Goal: Information Seeking & Learning: Learn about a topic

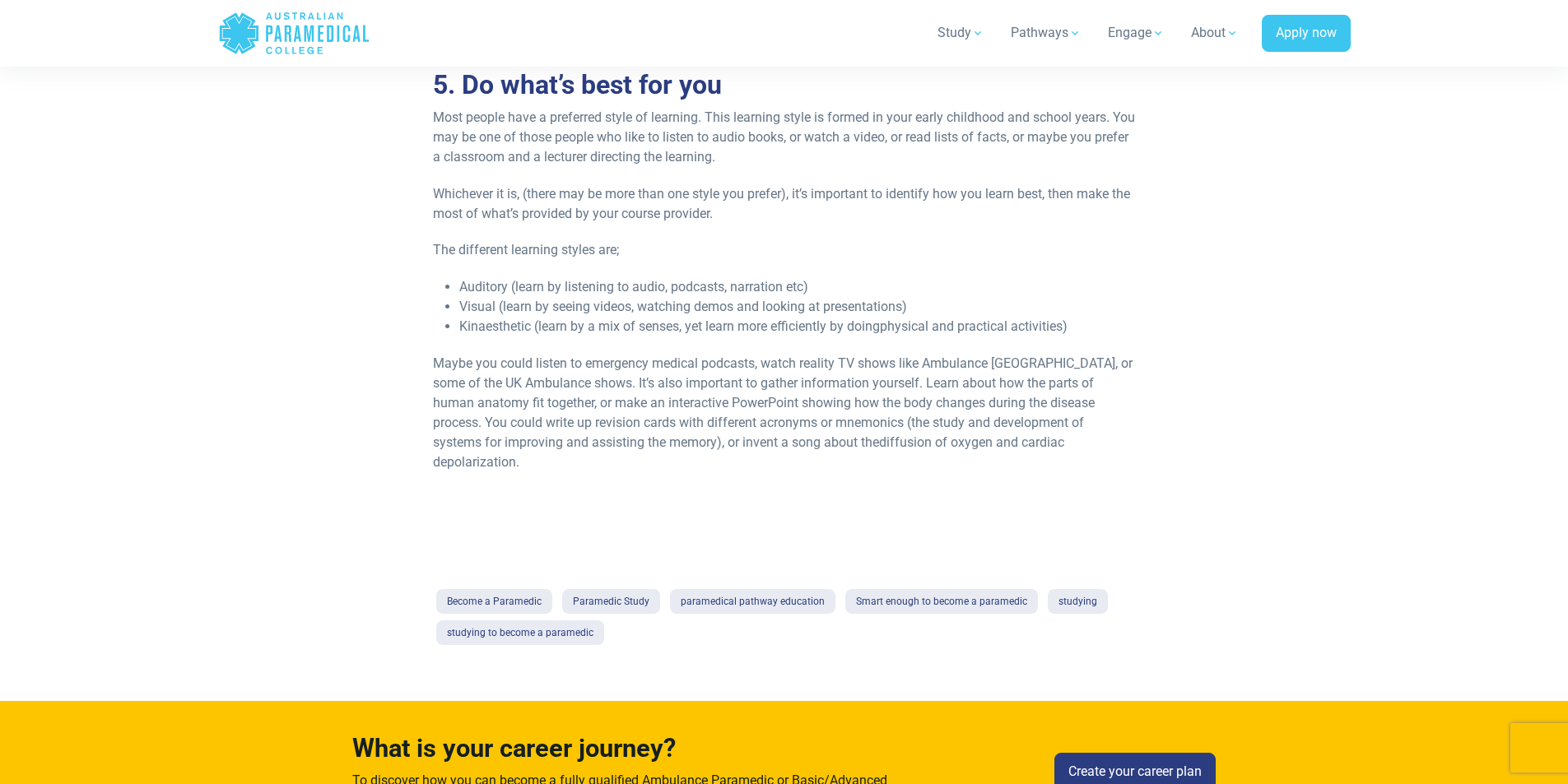
scroll to position [1563, 0]
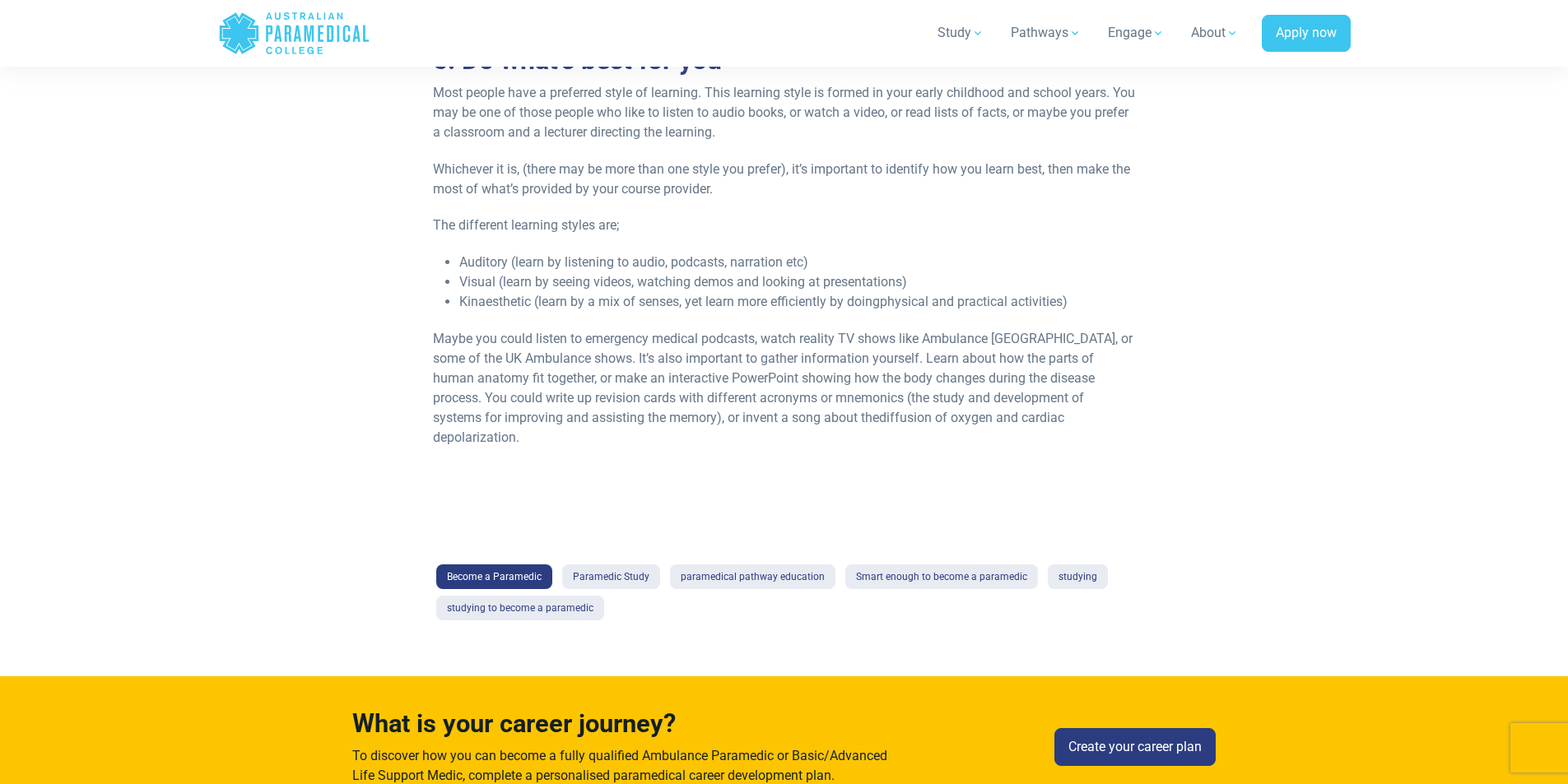
click at [525, 565] on link "Become a Paramedic" at bounding box center [494, 576] width 116 height 25
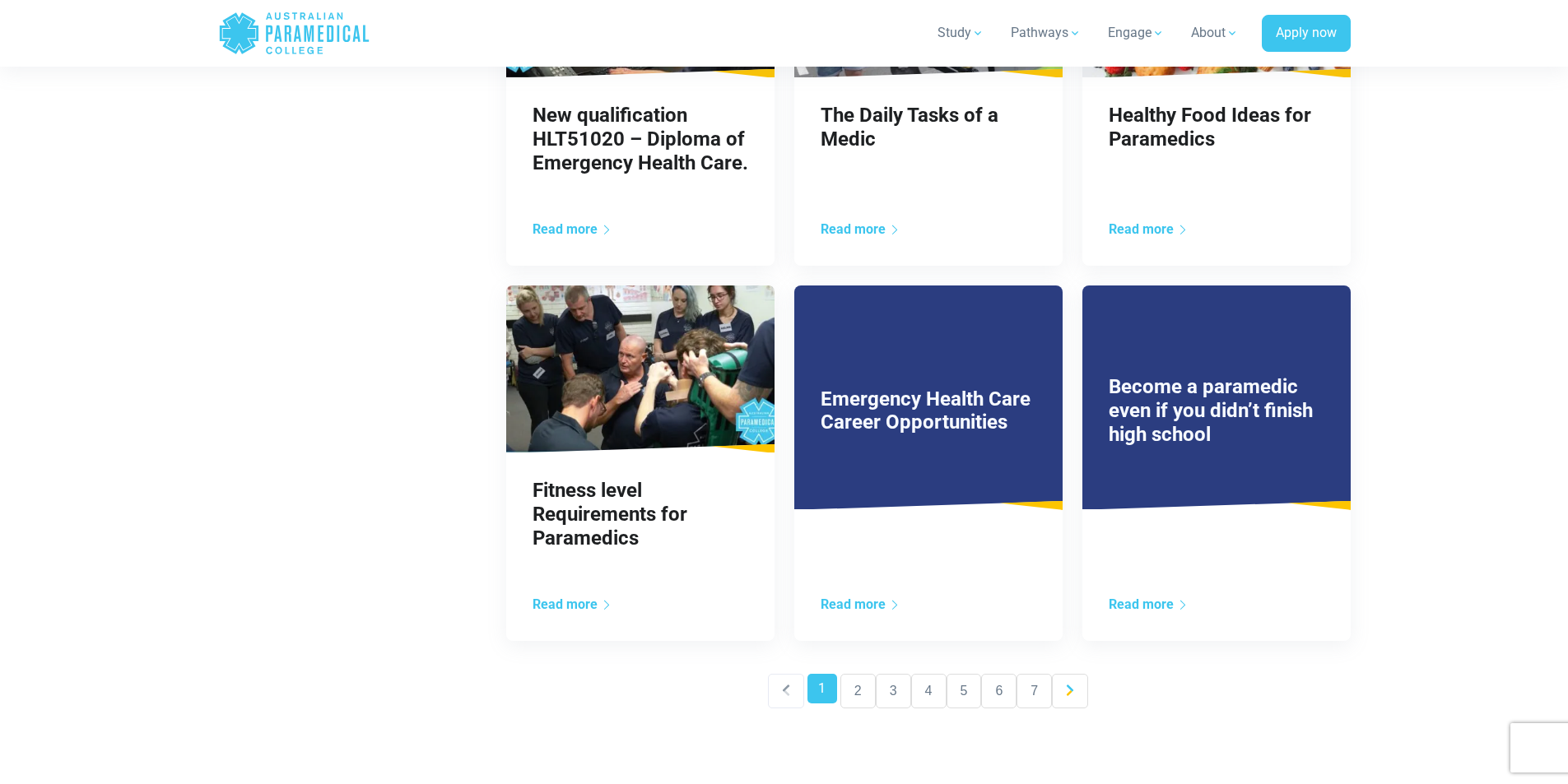
scroll to position [1235, 0]
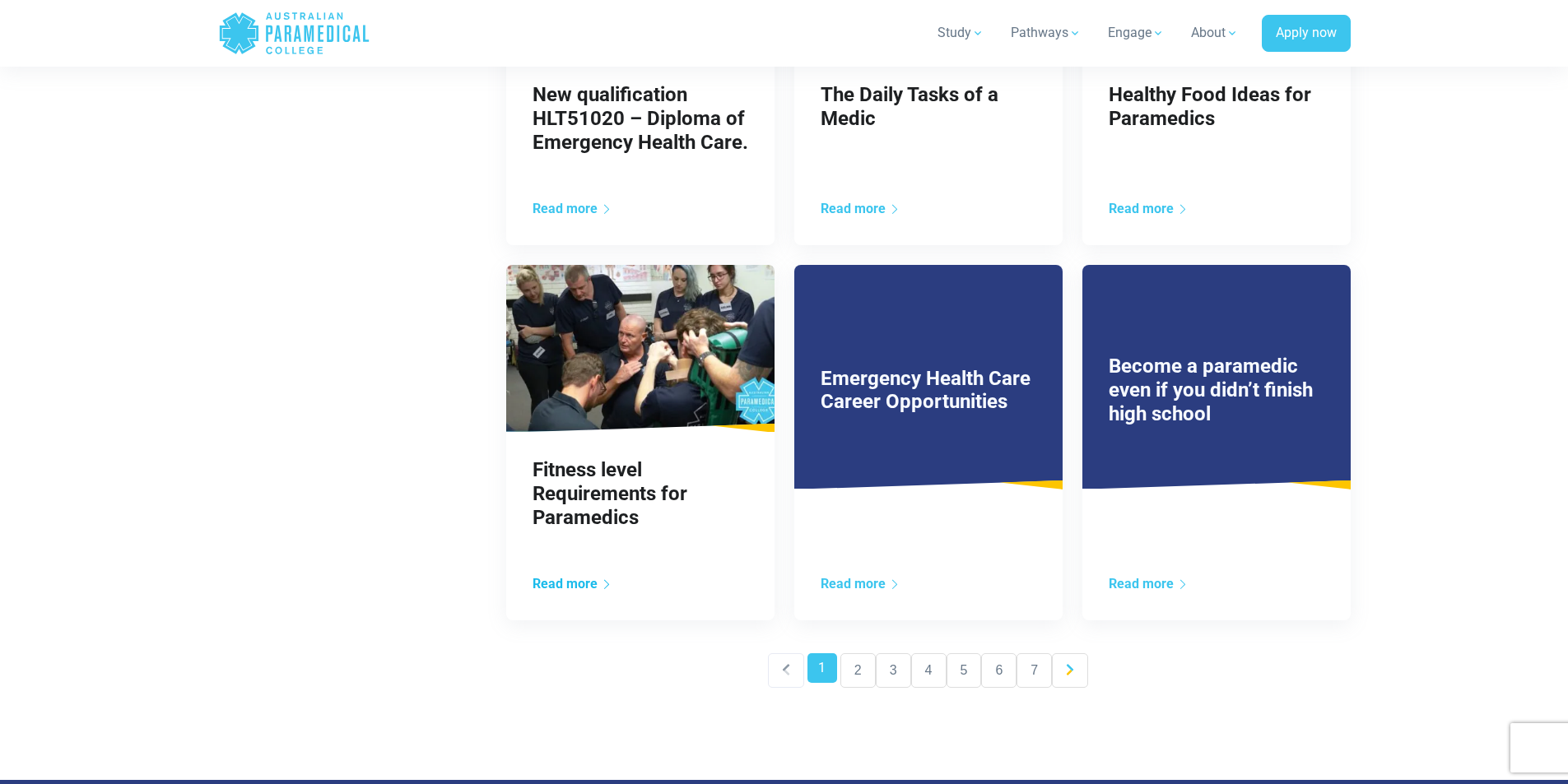
click at [583, 585] on link "Read more" at bounding box center [573, 584] width 80 height 15
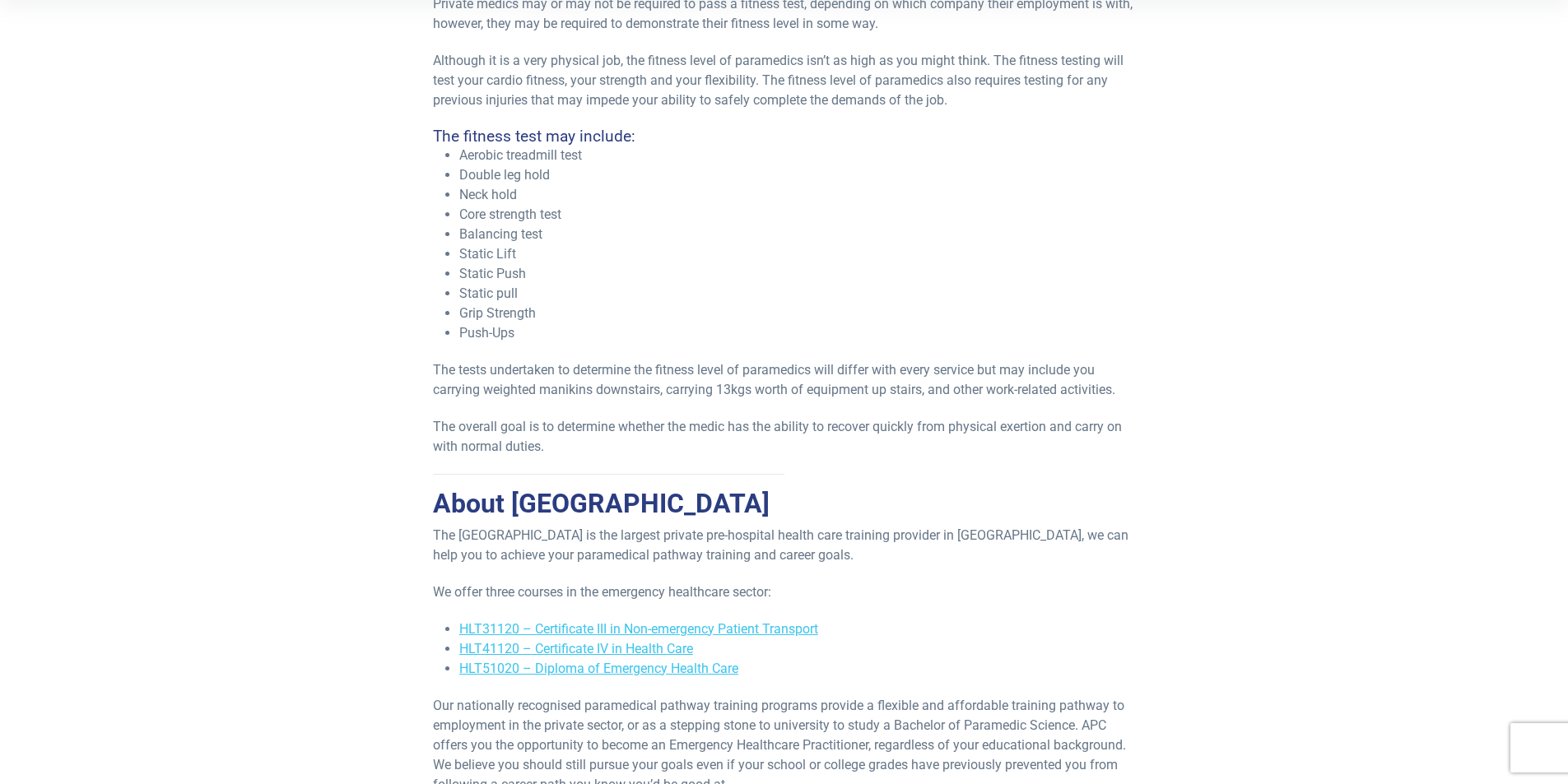
scroll to position [658, 0]
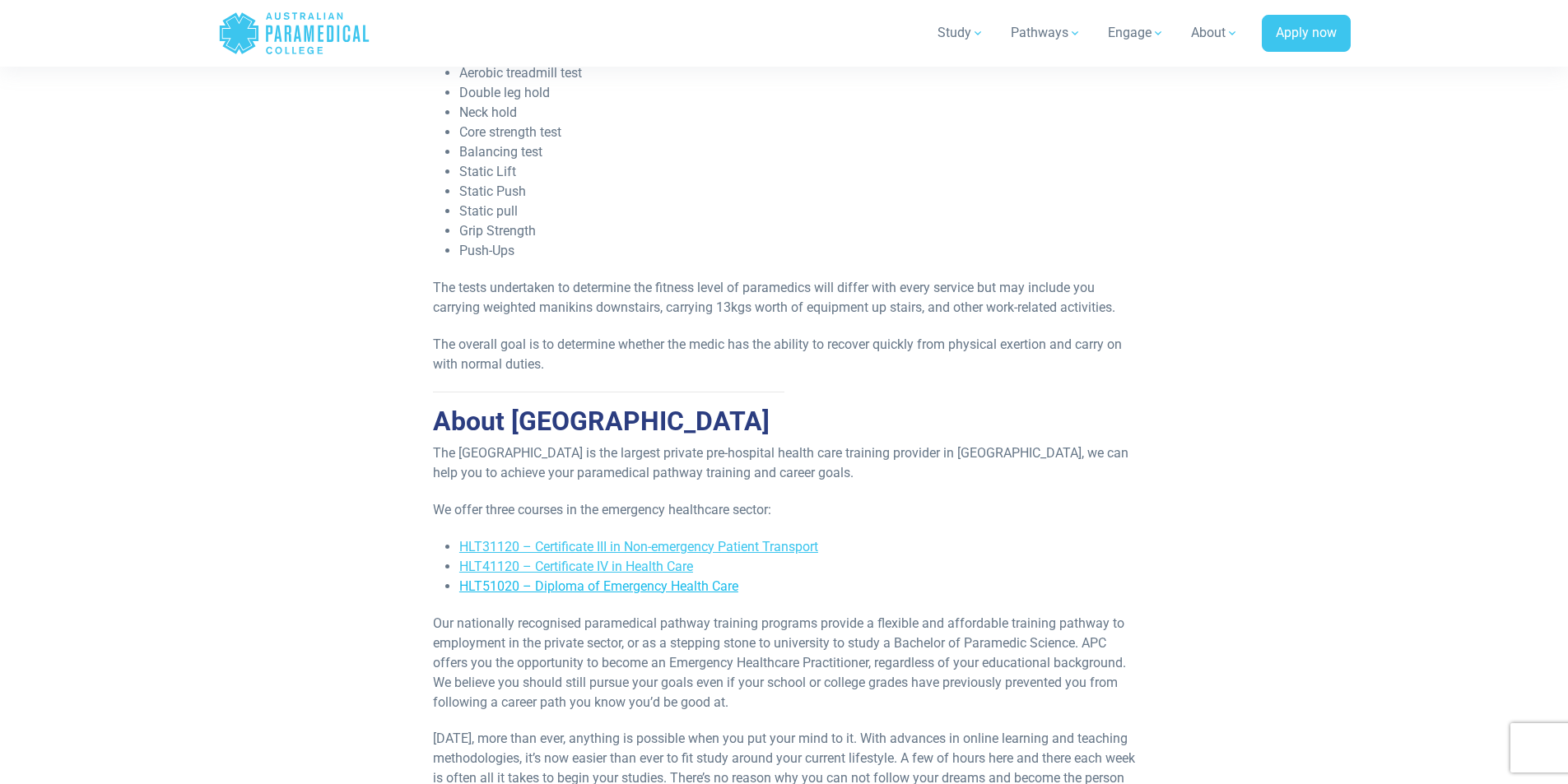
click at [576, 585] on link "HLT51020 – Diploma of Emergency Health Care" at bounding box center [598, 585] width 279 height 15
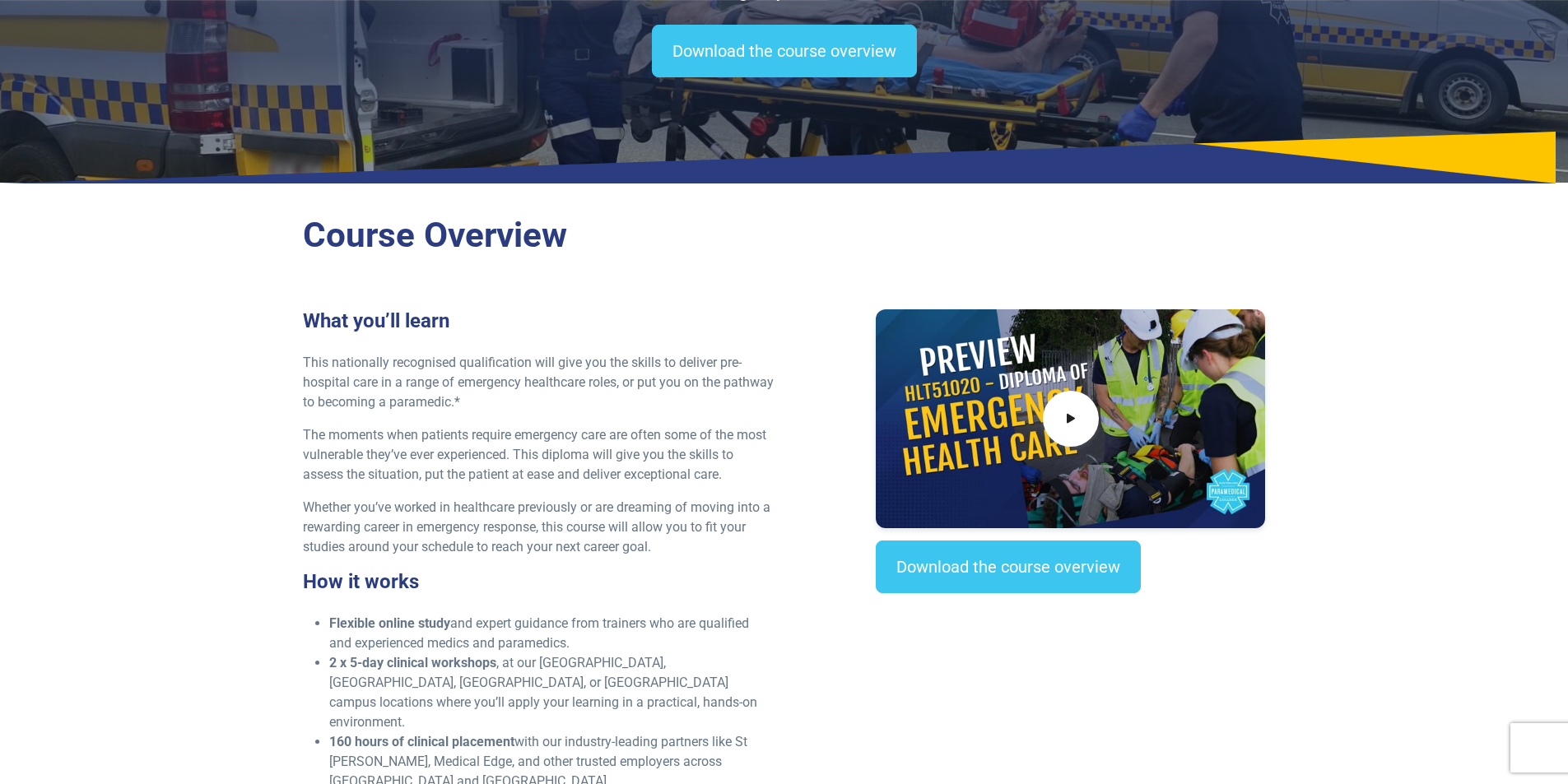
scroll to position [247, 0]
